Goal: Contribute content

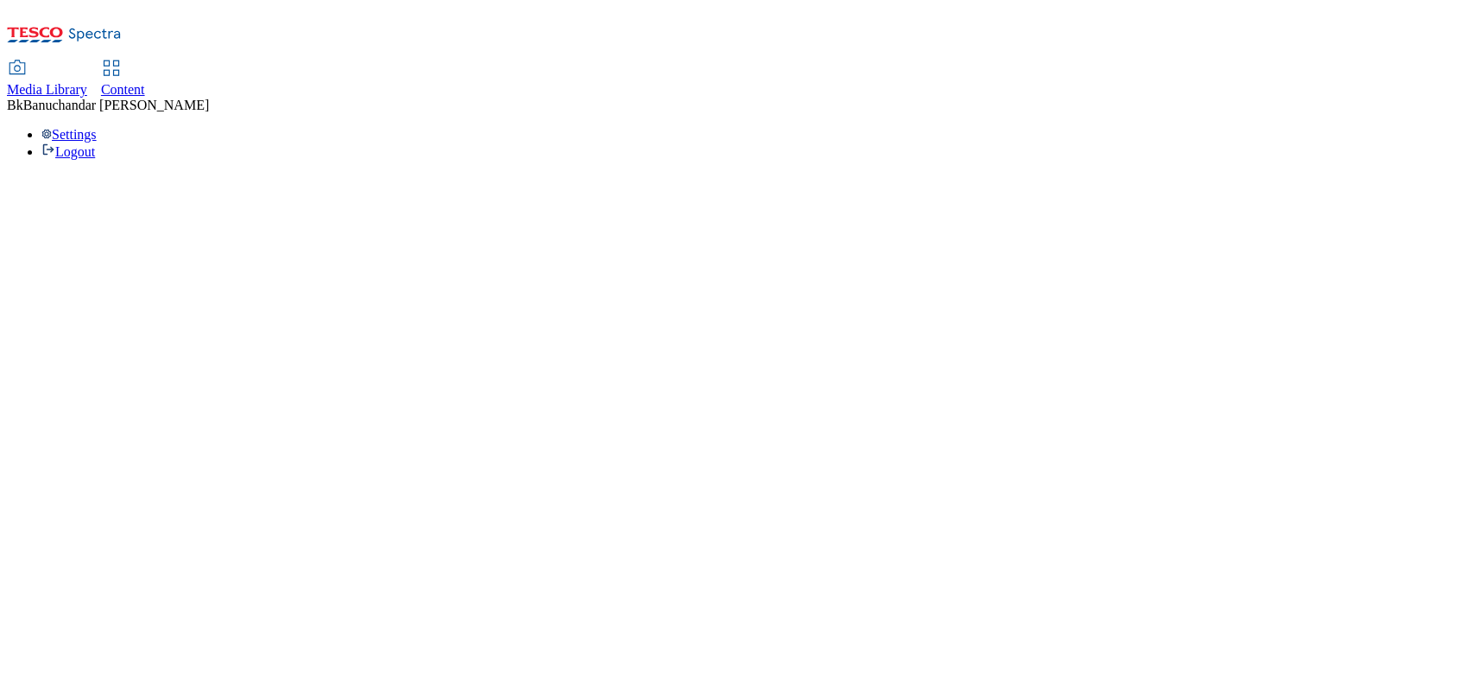
select select "flare-ighs-ce-mktg"
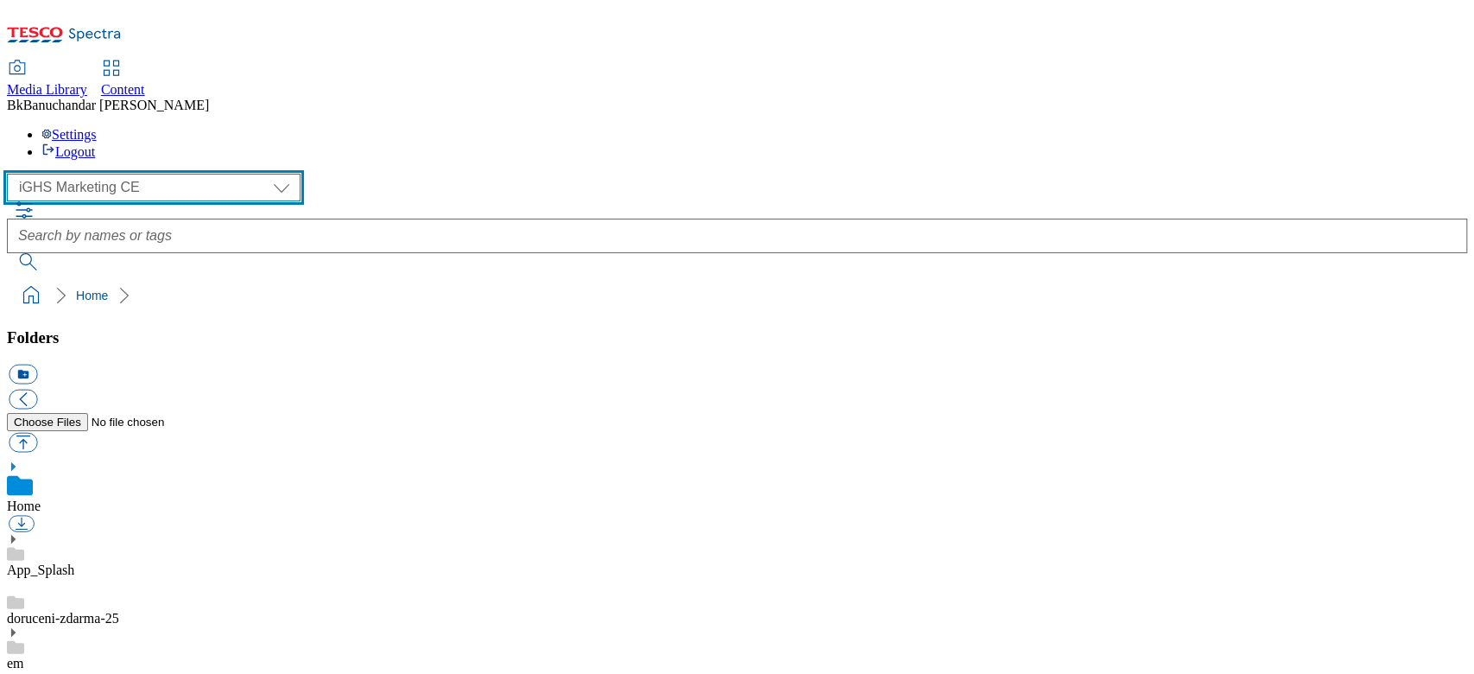
click at [97, 174] on select "GHS Marketing UK iGHS Marketing CE MCA CZ MCA HU MCA SK" at bounding box center [154, 188] width 294 height 28
click at [12, 174] on select "GHS Marketing UK iGHS Marketing CE MCA CZ MCA HU MCA SK" at bounding box center [154, 188] width 294 height 28
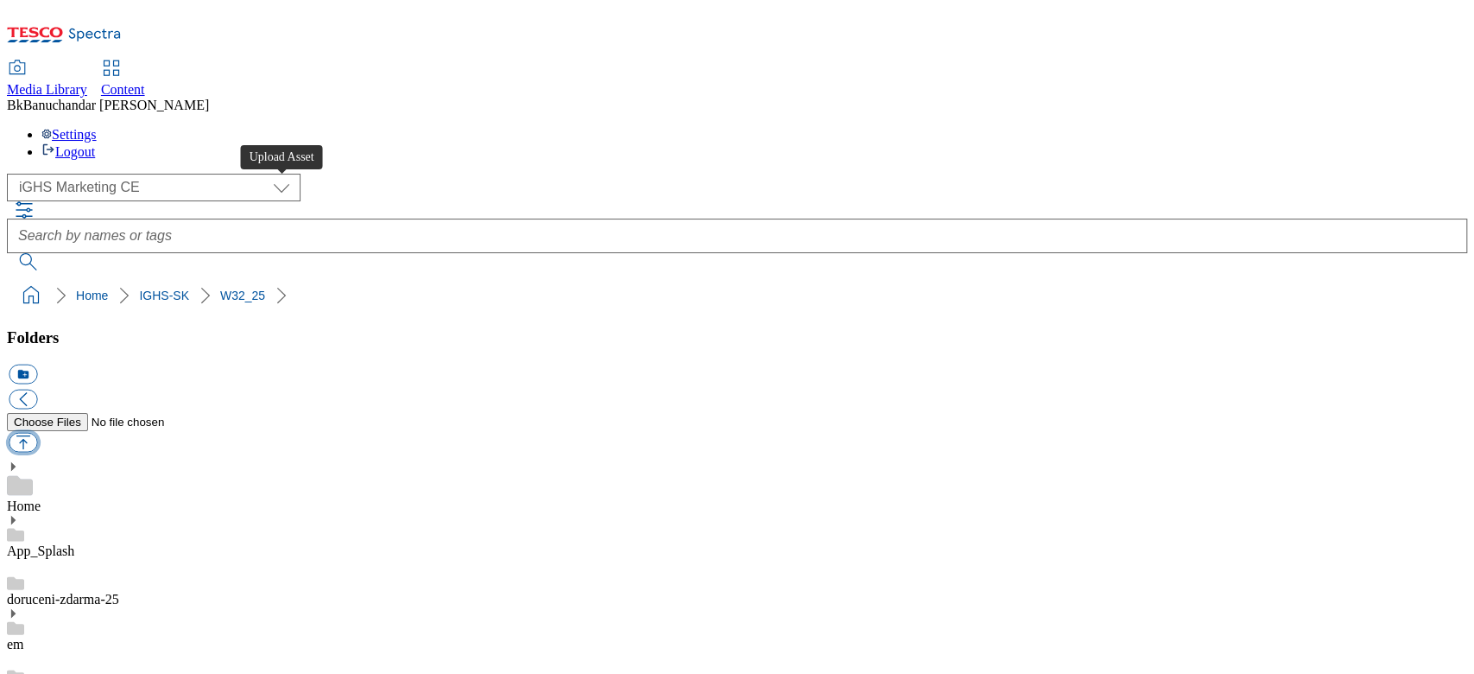
click at [37, 433] on button "button" at bounding box center [23, 443] width 29 height 20
type input "C:\fakepath\BG_image.jpg"
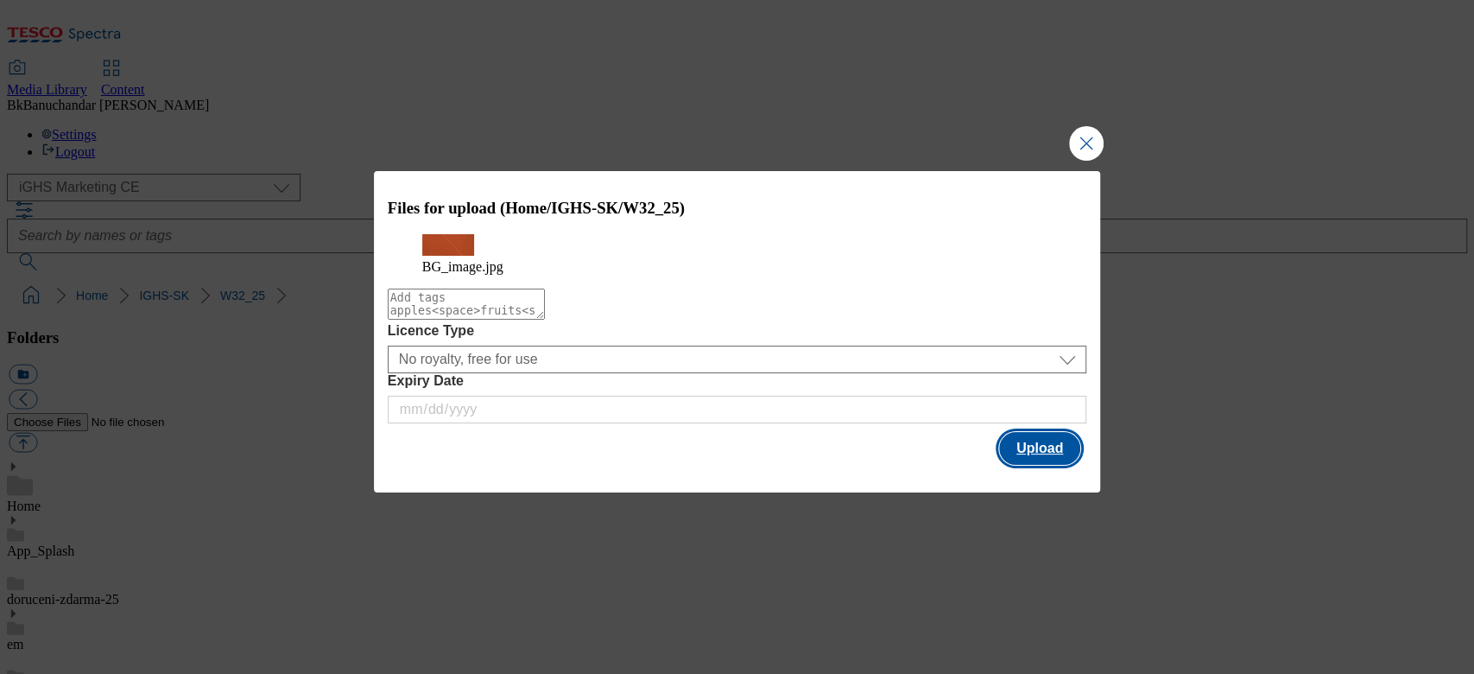
click at [1028, 461] on button "Upload" at bounding box center [1039, 448] width 81 height 33
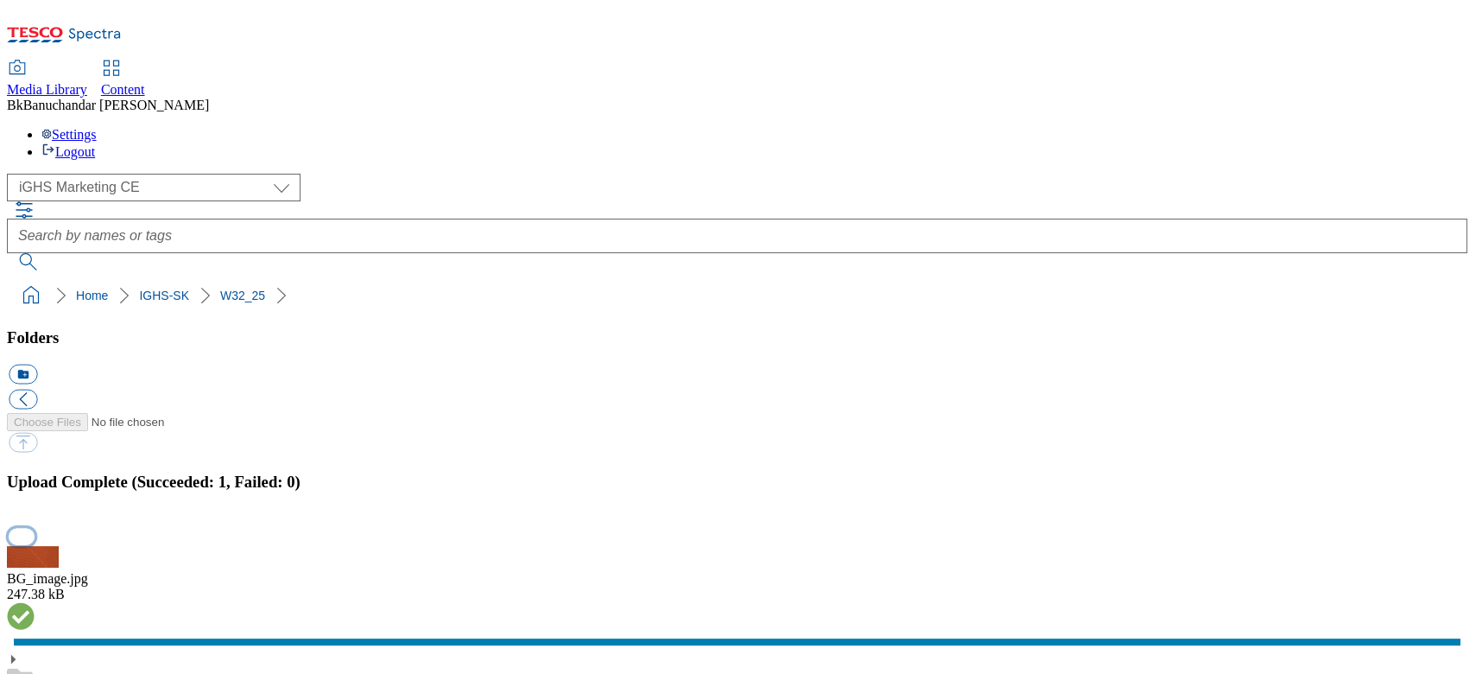
click at [35, 528] on button "button" at bounding box center [22, 536] width 26 height 16
